Goal: Find specific page/section: Find specific page/section

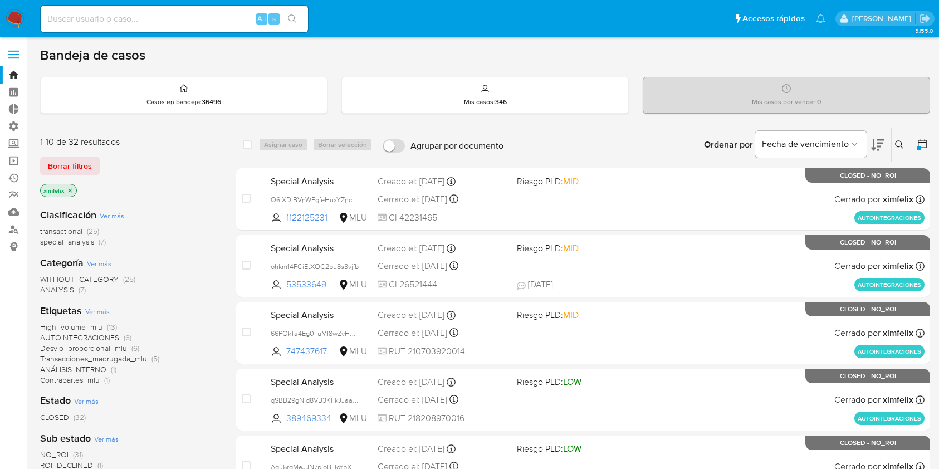
scroll to position [23, 0]
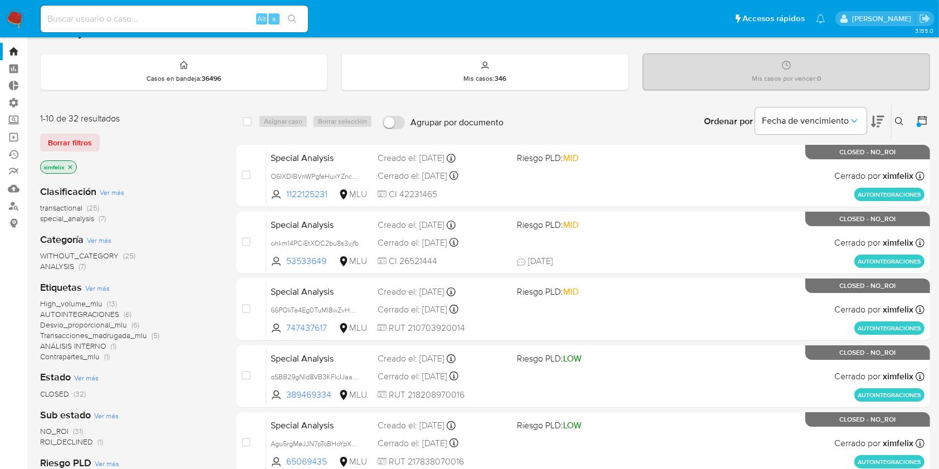
click at [8, 17] on img at bounding box center [15, 18] width 19 height 19
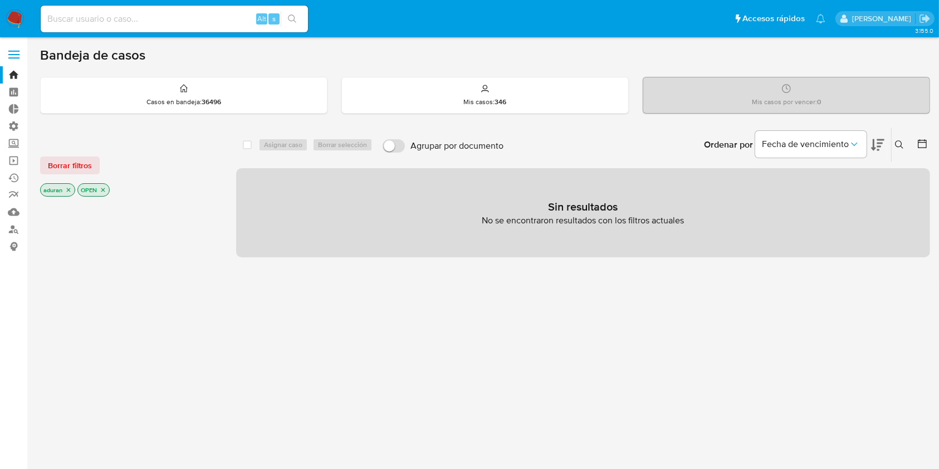
click at [63, 186] on p "aduran" at bounding box center [58, 190] width 34 height 12
click at [68, 189] on icon "close-filter" at bounding box center [69, 190] width 4 height 4
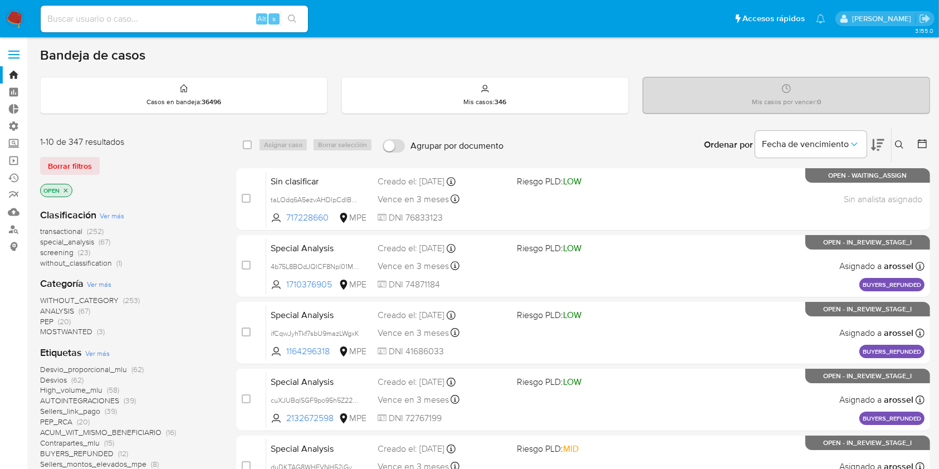
click at [110, 209] on div "Clasificación Ver más transactional (252) special_analysis (67) screening (23) …" at bounding box center [129, 238] width 178 height 60
click at [112, 212] on span "Ver más" at bounding box center [112, 216] width 25 height 10
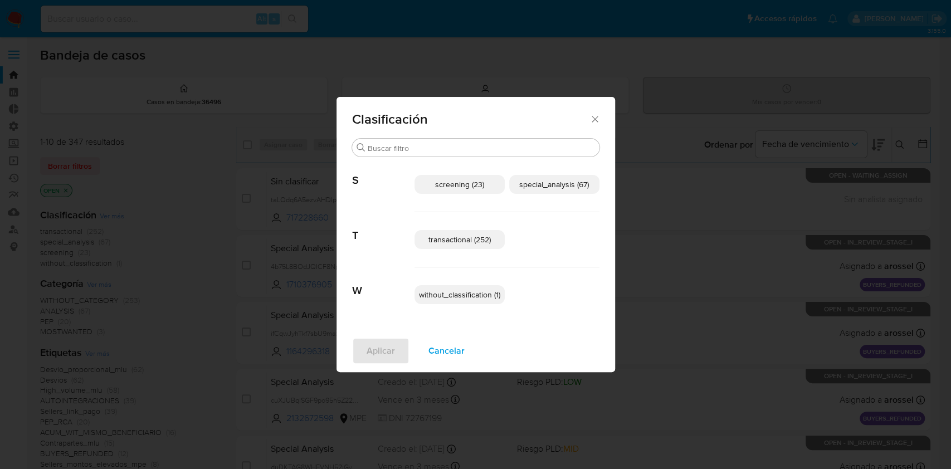
click at [486, 244] on p "transactional (252)" at bounding box center [459, 239] width 90 height 19
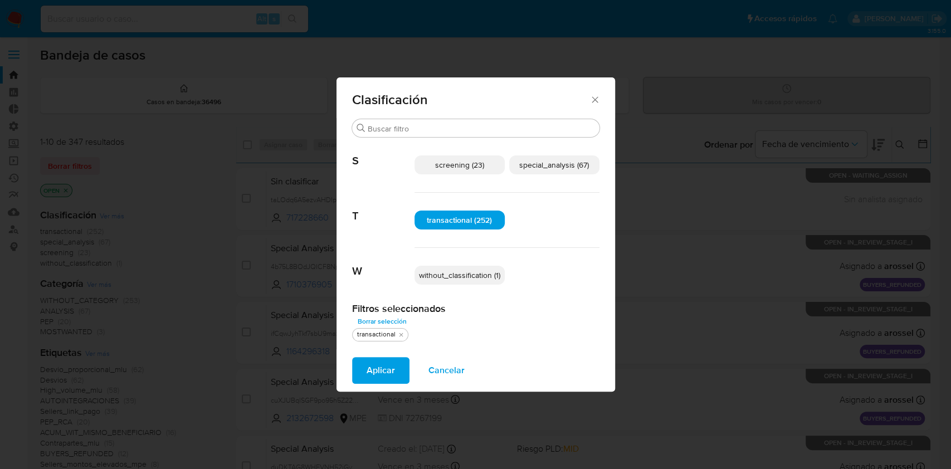
click at [565, 158] on p "special_analysis (67)" at bounding box center [554, 164] width 90 height 19
click at [398, 361] on button "Aplicar" at bounding box center [380, 370] width 57 height 27
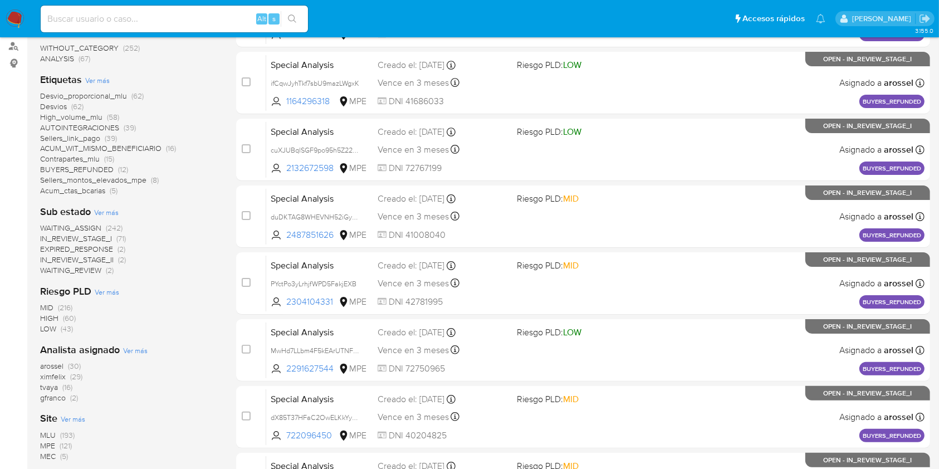
scroll to position [223, 0]
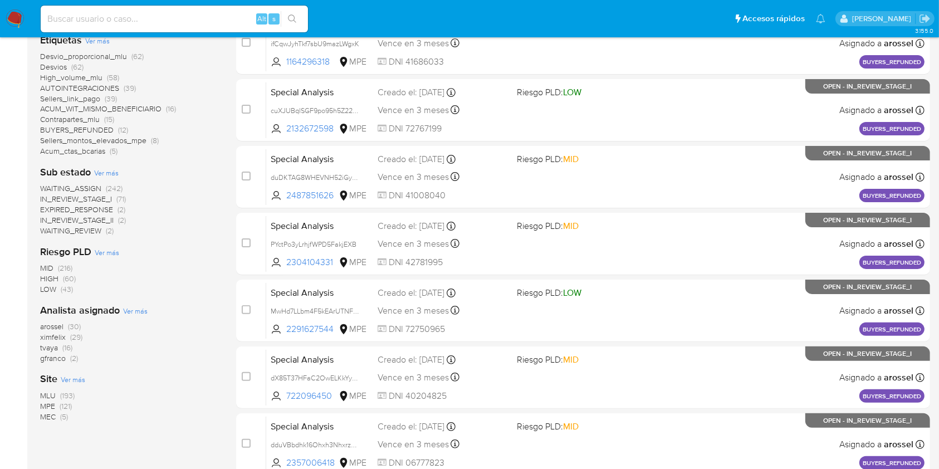
drag, startPoint x: 116, startPoint y: 428, endPoint x: 143, endPoint y: 408, distance: 33.0
click at [143, 408] on div "1-10 de 319 resultados Borrar filtros OPEN transactional special_analysis Categ…" at bounding box center [129, 276] width 178 height 745
click at [143, 408] on div "MLU (193) MPE (121) MEC (5)" at bounding box center [129, 406] width 178 height 32
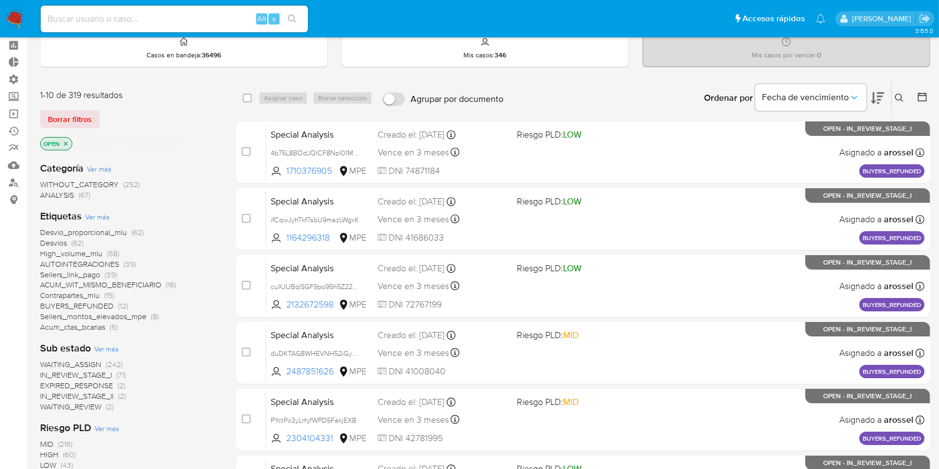
scroll to position [0, 0]
